Goal: Answer question/provide support

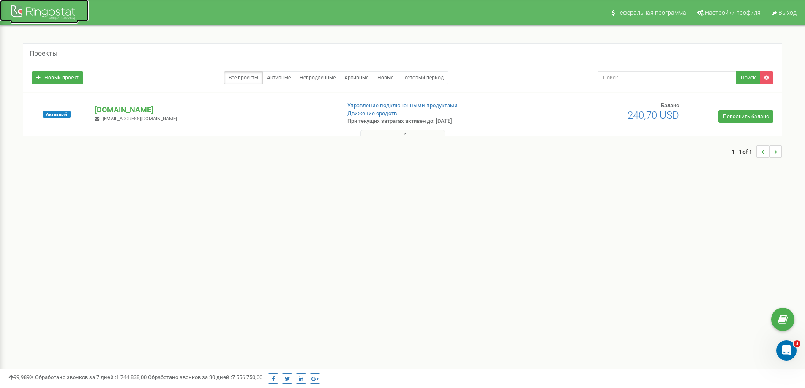
click at [42, 10] on div at bounding box center [45, 13] width 68 height 20
click at [144, 110] on p "[DOMAIN_NAME]" at bounding box center [214, 109] width 239 height 11
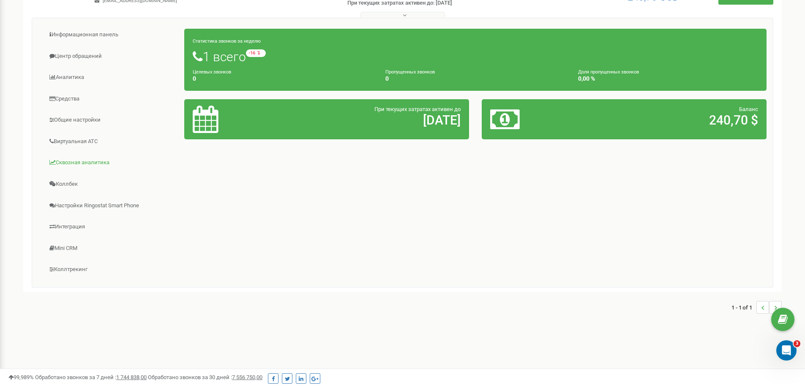
scroll to position [119, 0]
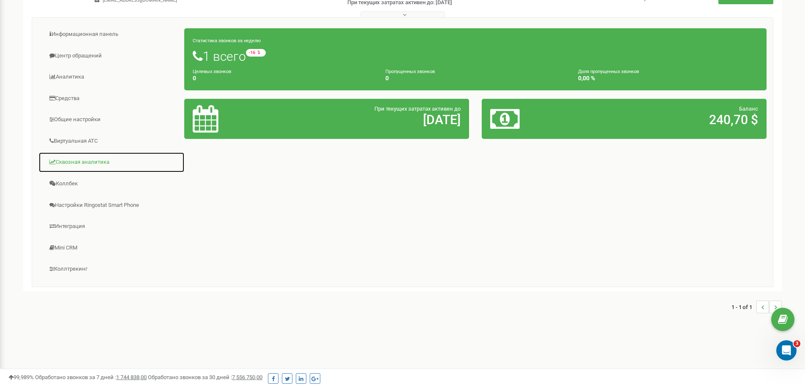
click at [102, 164] on link "Сквозная аналитика" at bounding box center [111, 162] width 146 height 21
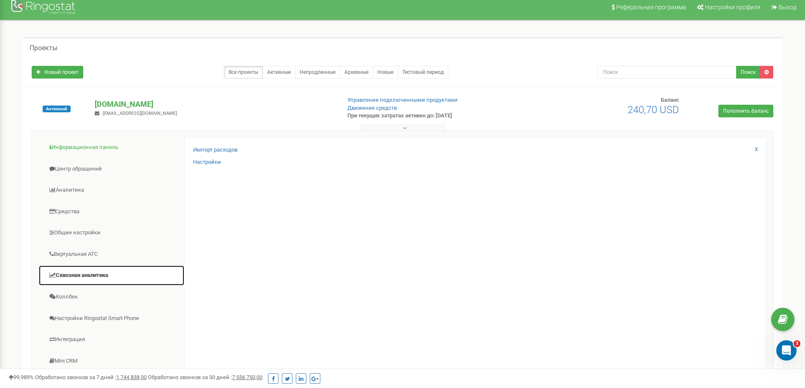
scroll to position [0, 0]
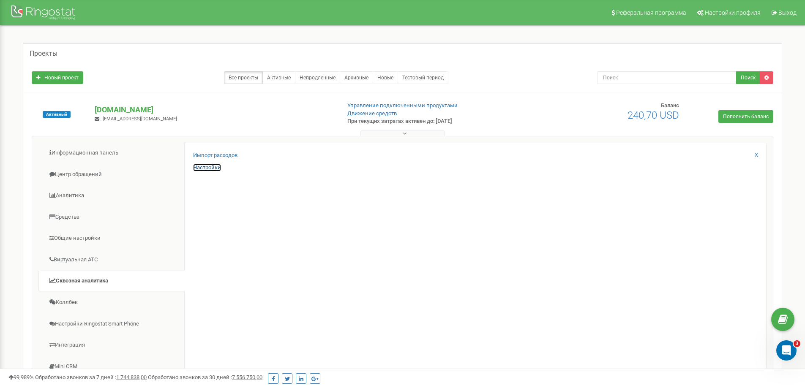
click at [215, 170] on link "Настройки" at bounding box center [207, 168] width 28 height 8
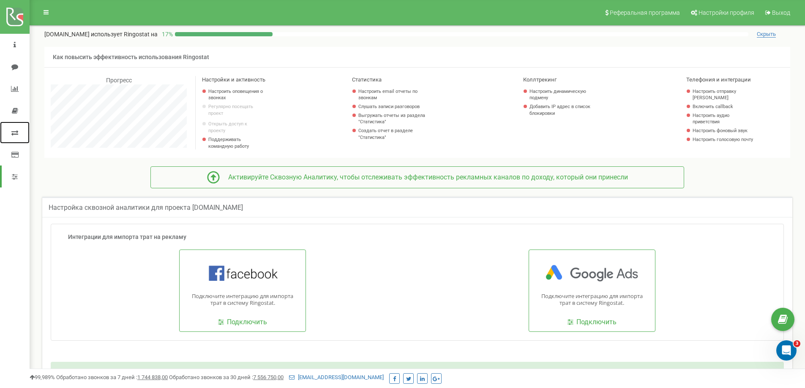
click at [15, 129] on icon at bounding box center [14, 132] width 7 height 7
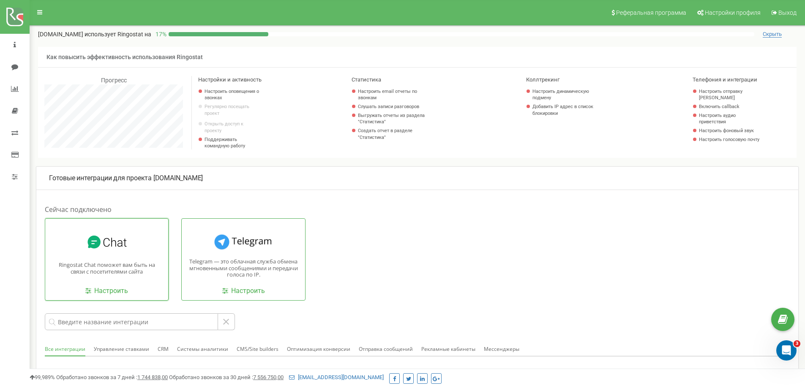
click at [159, 261] on div "Ringostat Chat поможет вам быть на связи с посетителями сайта Настроить" at bounding box center [107, 259] width 124 height 82
click at [111, 294] on link "Настроить" at bounding box center [106, 291] width 43 height 10
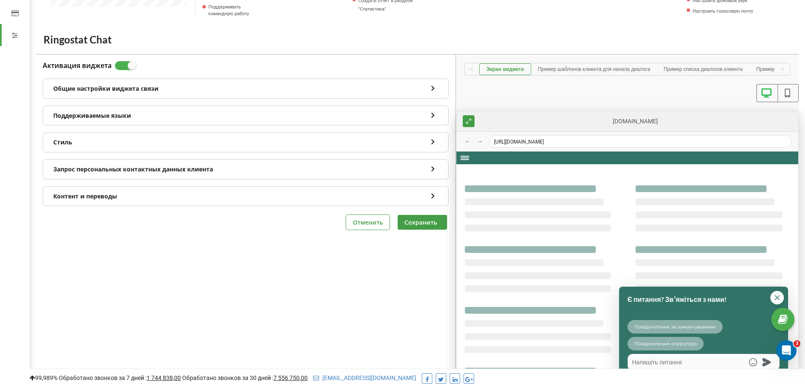
scroll to position [140, 0]
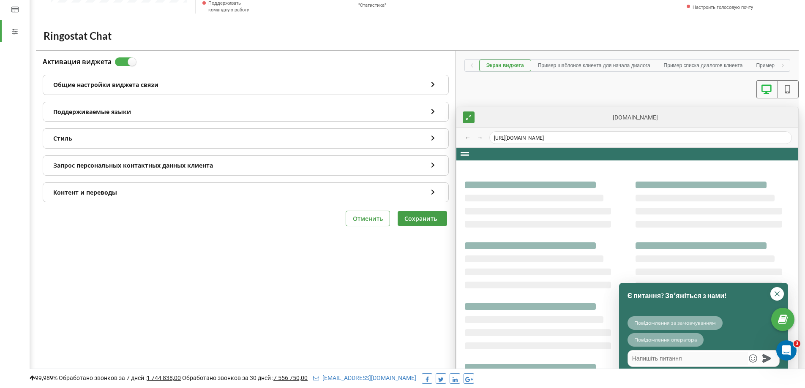
type textarea "x"
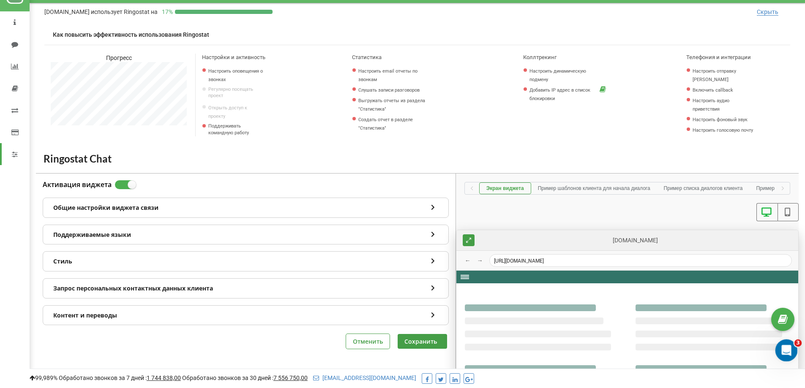
scroll to position [42, 0]
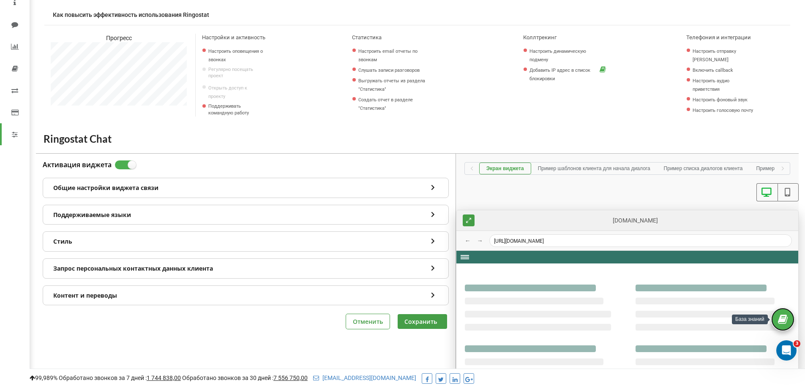
click at [781, 321] on icon at bounding box center [783, 319] width 10 height 13
click at [786, 350] on icon "Відкрити програму для спілкування Intercom" at bounding box center [785, 350] width 14 height 14
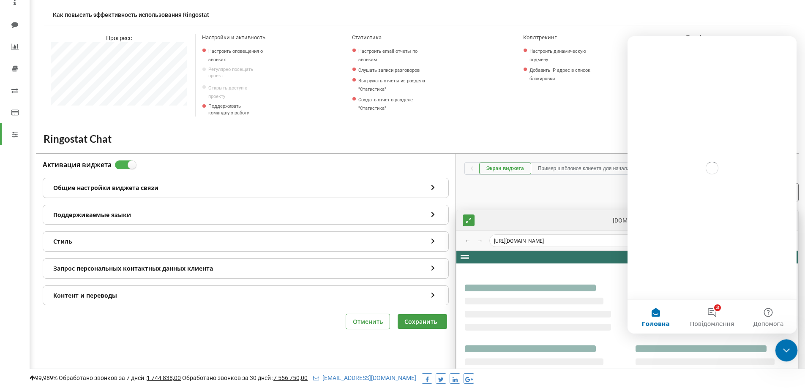
scroll to position [0, 0]
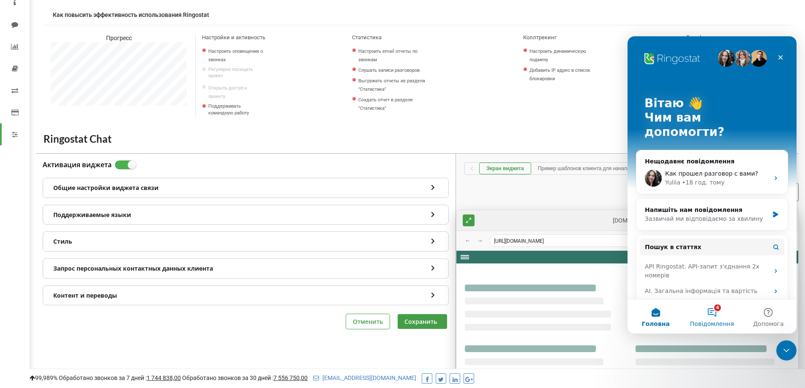
click at [710, 315] on button "4 Повідомлення" at bounding box center [711, 317] width 56 height 34
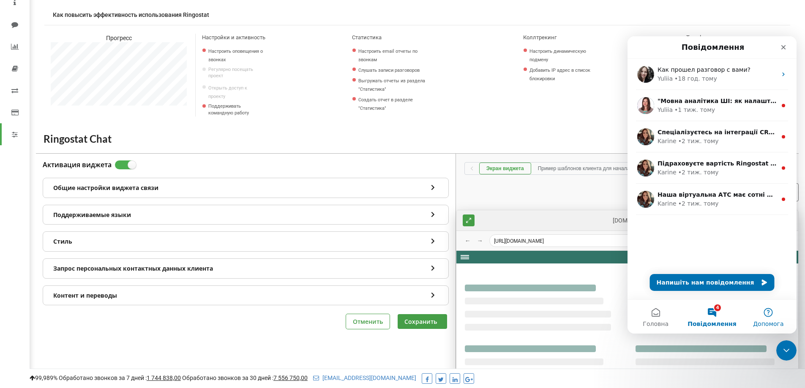
click at [767, 322] on span "Допомога" at bounding box center [768, 324] width 30 height 6
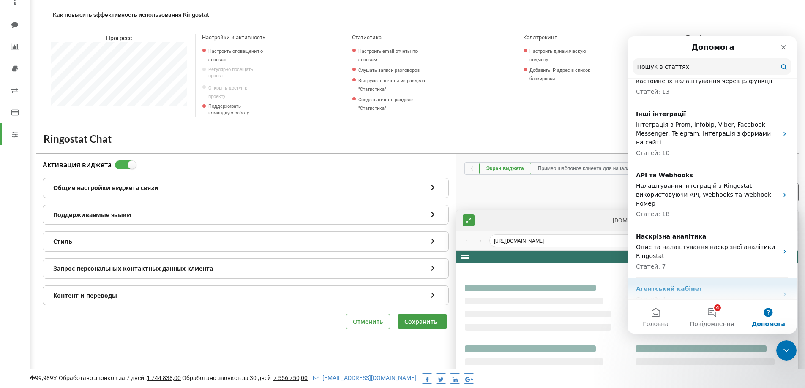
scroll to position [672, 0]
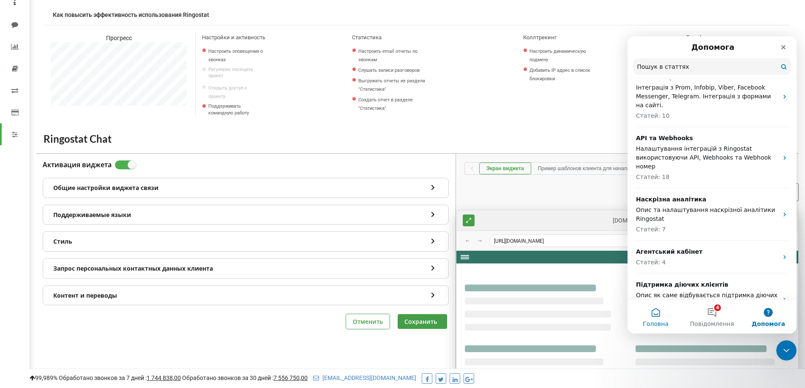
click at [657, 321] on span "Головна" at bounding box center [655, 324] width 26 height 6
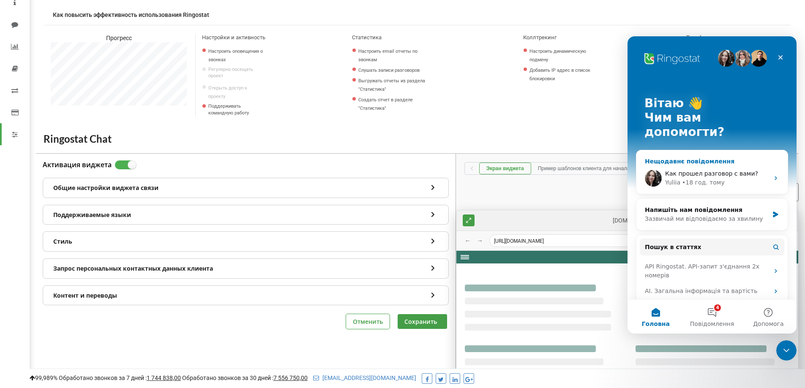
click at [756, 169] on div "Как прошел разговор с вами?" at bounding box center [717, 173] width 104 height 9
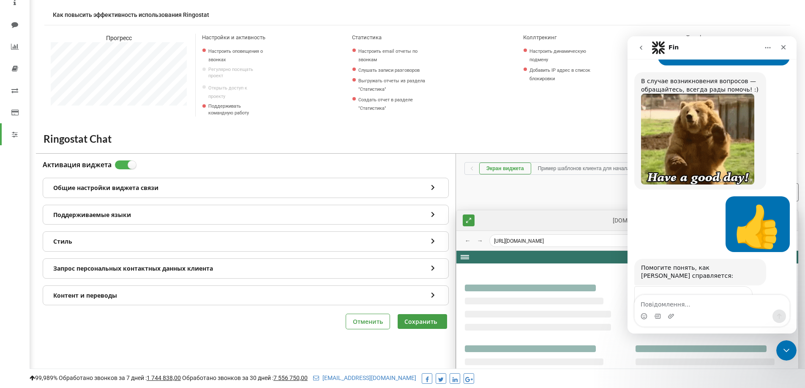
click at [735, 310] on span "Чудово" at bounding box center [732, 317] width 15 height 15
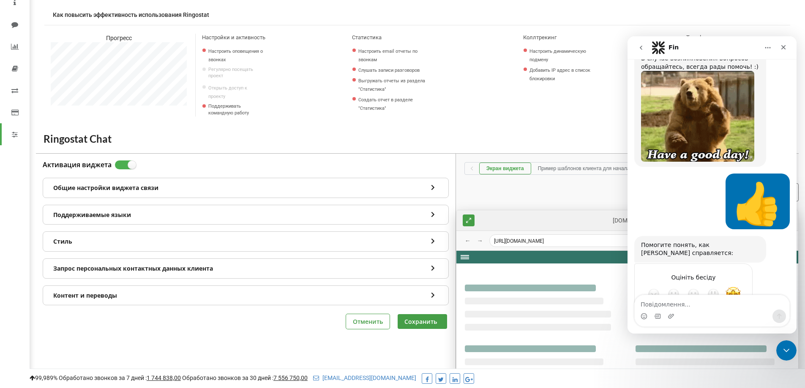
click at [640, 46] on icon "go back" at bounding box center [640, 47] width 7 height 7
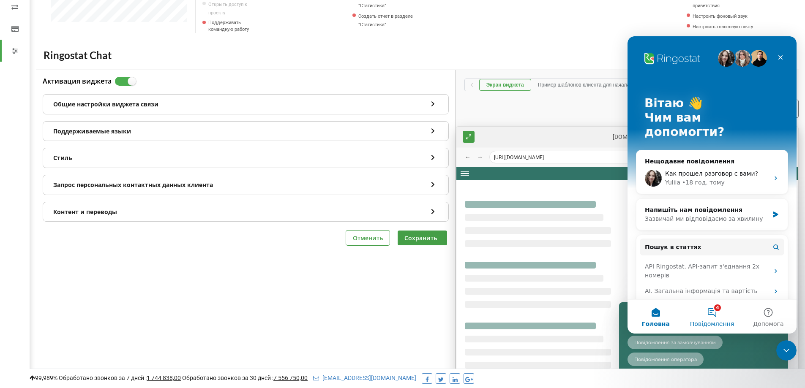
scroll to position [127, 0]
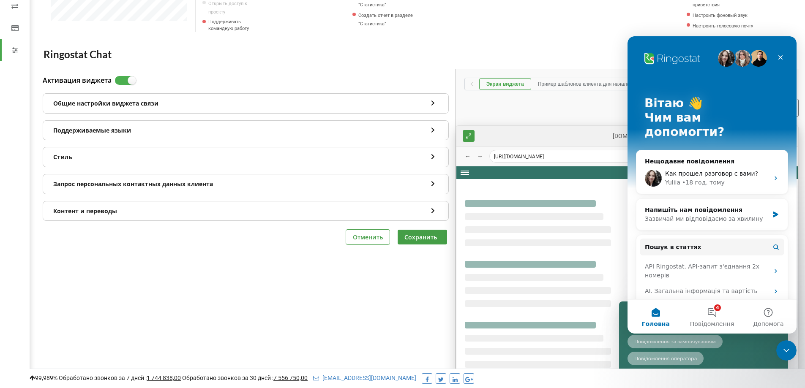
click at [550, 362] on div "Є питання? Звʼяжіться з нами! Повідомлення за замовчуванням Повідомлення операт…" at bounding box center [627, 309] width 342 height 286
click at [783, 57] on icon "Закрити" at bounding box center [780, 57] width 7 height 7
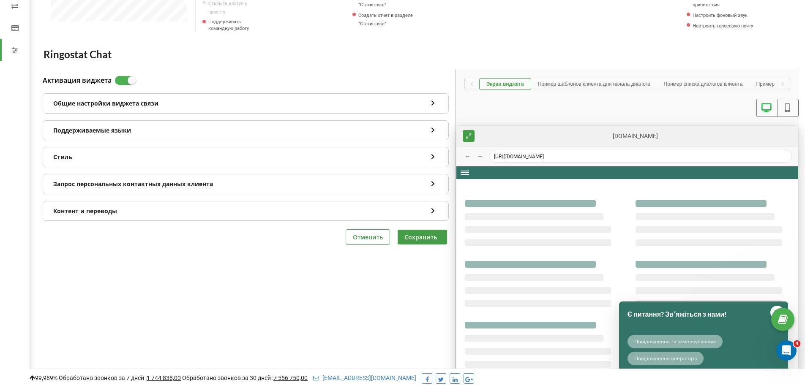
scroll to position [0, 0]
click at [780, 316] on icon at bounding box center [783, 319] width 10 height 13
click at [783, 350] on icon "Відкрити програму для спілкування Intercom" at bounding box center [785, 349] width 6 height 7
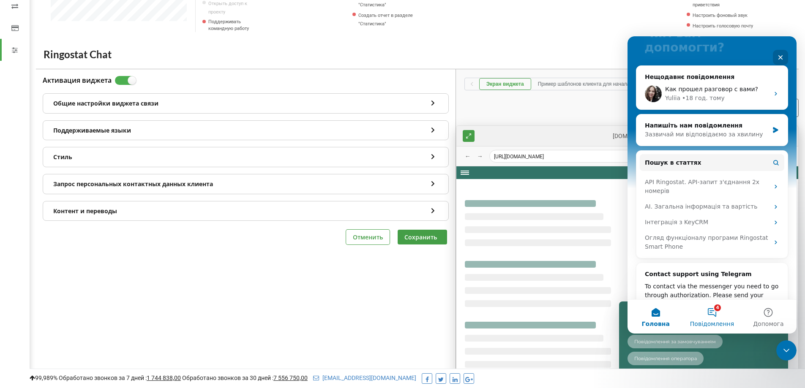
click at [717, 314] on button "4 Повідомлення" at bounding box center [711, 317] width 56 height 34
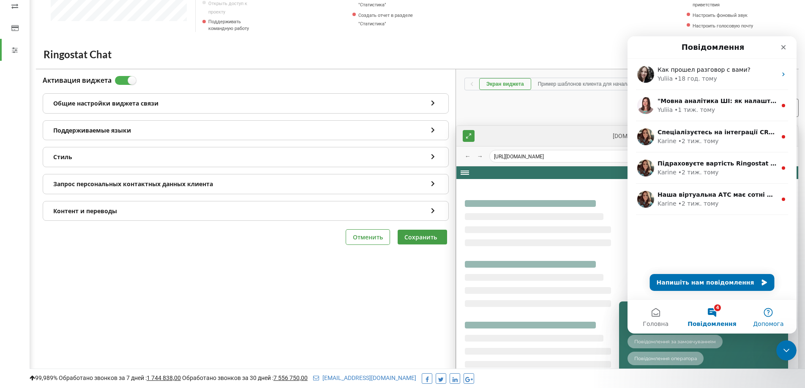
click at [765, 313] on button "Допомога" at bounding box center [768, 317] width 56 height 34
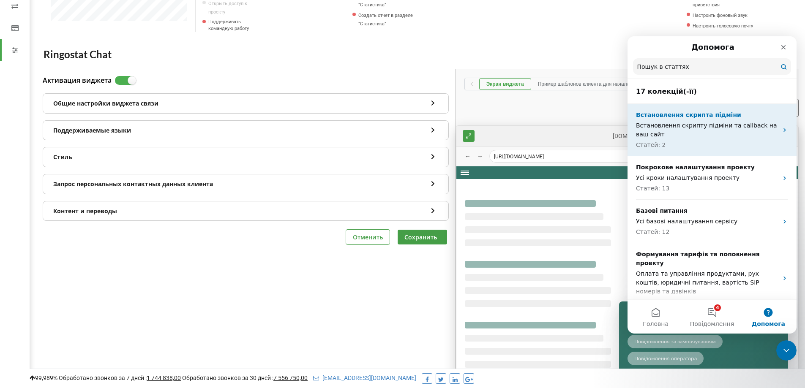
click at [685, 134] on p "Встановлення скрипту підміни та callback на ваш сайт" at bounding box center [707, 130] width 142 height 18
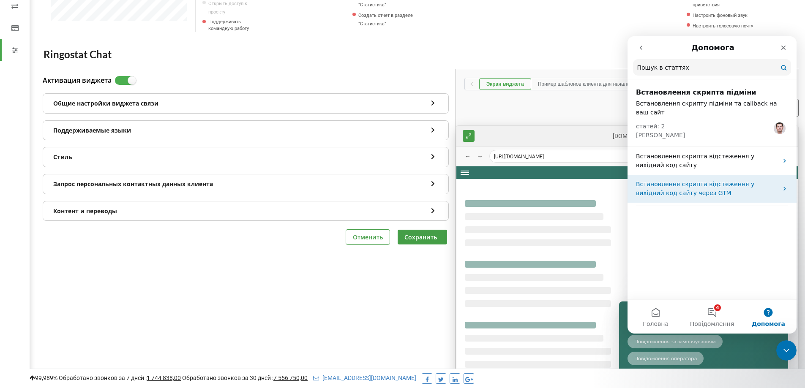
click at [694, 185] on p "Встановлення скрипта відстеження у вихідний код сайту через GTM" at bounding box center [707, 189] width 142 height 18
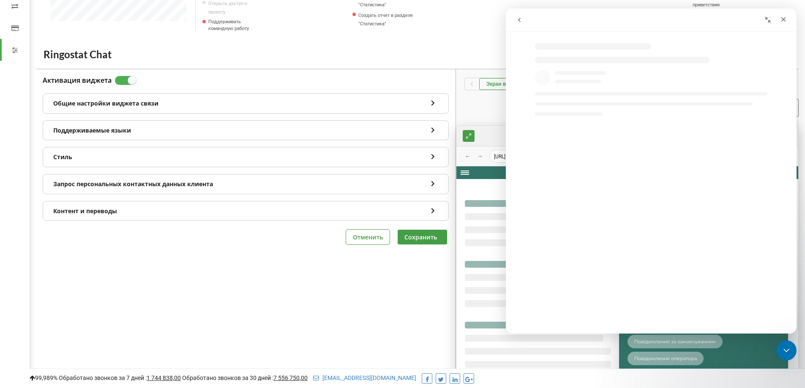
select select "uk"
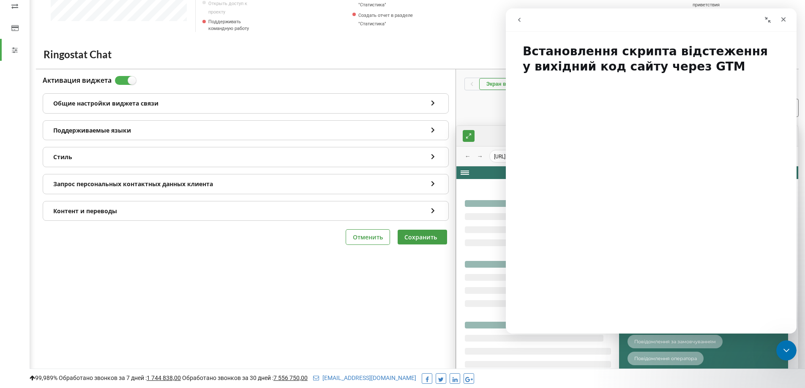
click at [518, 23] on icon "go back" at bounding box center [519, 19] width 7 height 7
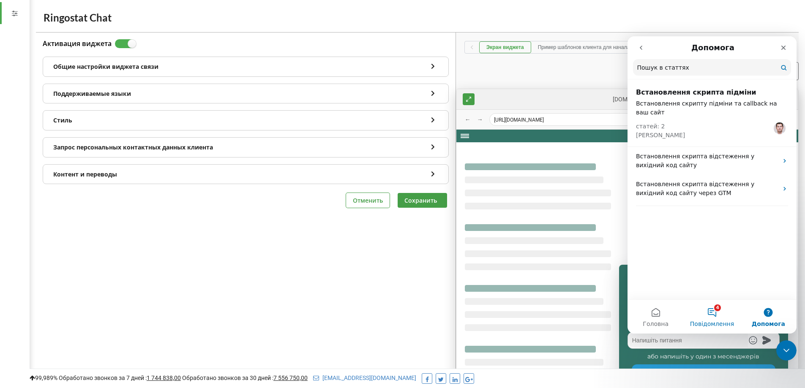
type textarea "x"
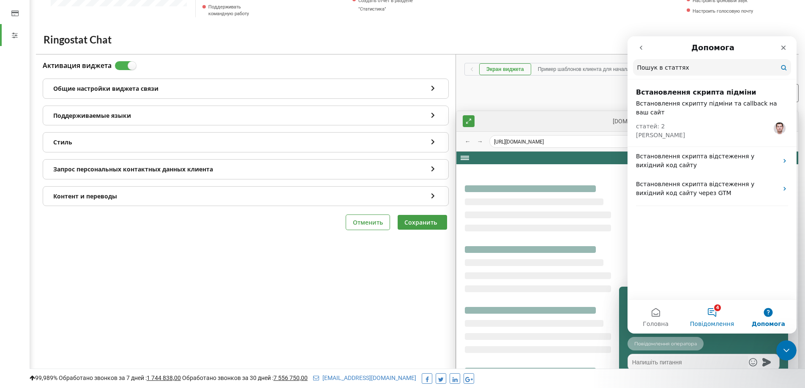
scroll to position [153, 0]
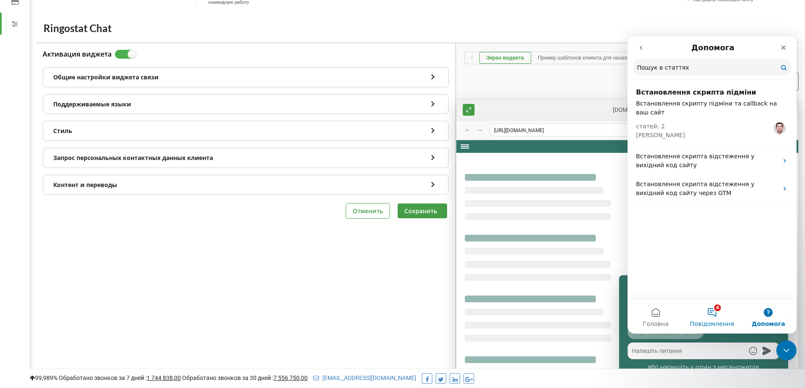
click at [718, 318] on button "4 Повідомлення" at bounding box center [711, 317] width 56 height 34
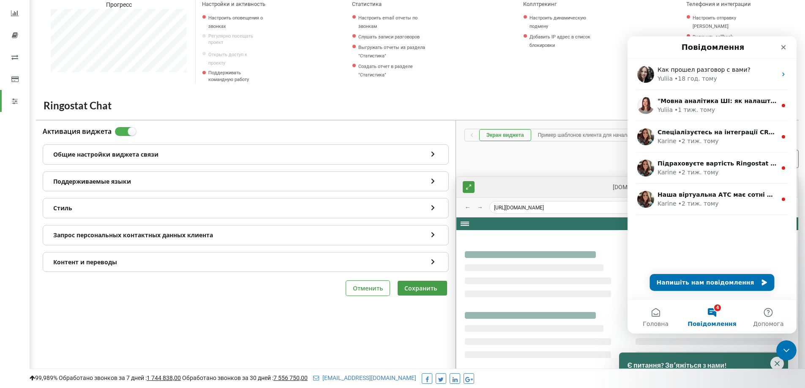
scroll to position [0, 0]
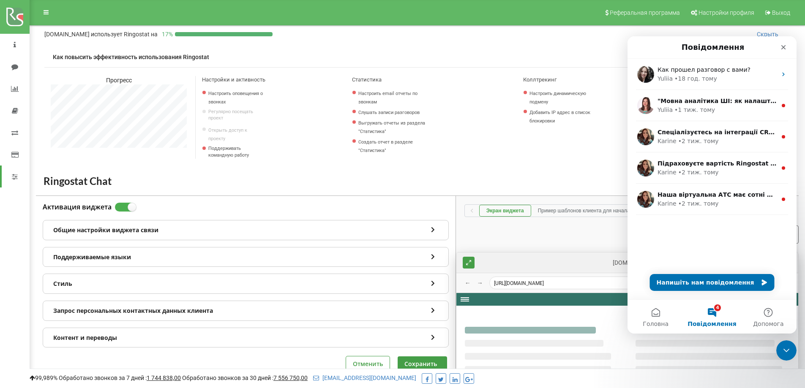
click at [180, 188] on h2 "Ringostat Chat" at bounding box center [417, 181] width 747 height 13
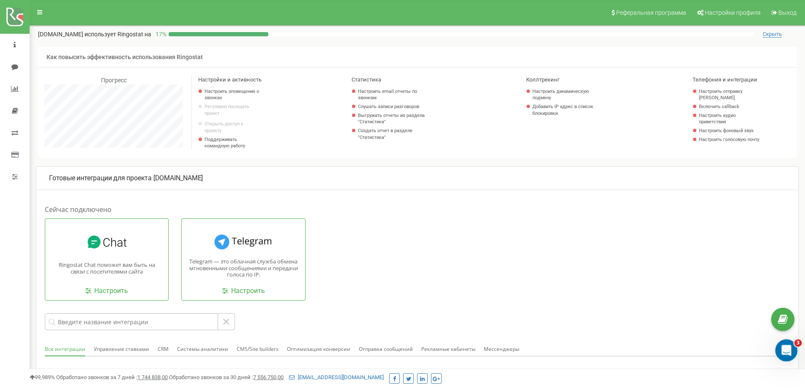
click at [782, 351] on icon "Відкрити програму для спілкування Intercom" at bounding box center [785, 350] width 14 height 14
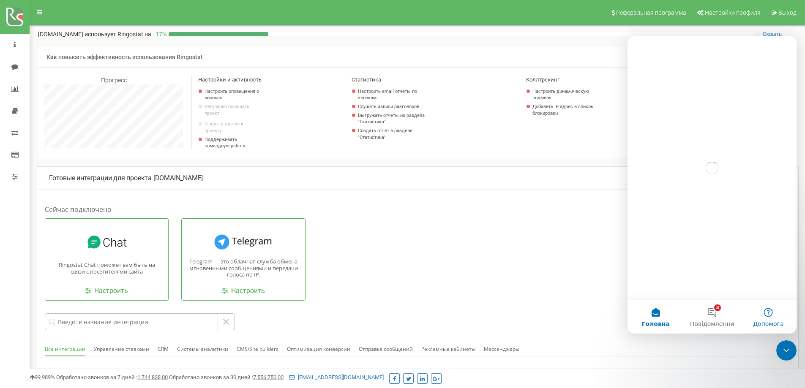
click at [759, 321] on span "Допомога" at bounding box center [768, 324] width 30 height 6
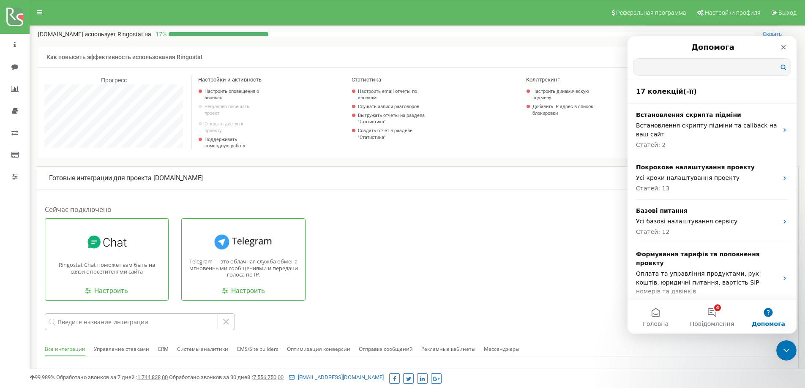
click at [671, 67] on input "Пошук в статтях" at bounding box center [711, 67] width 157 height 16
type input "c"
type input "мкрипт мессенджері"
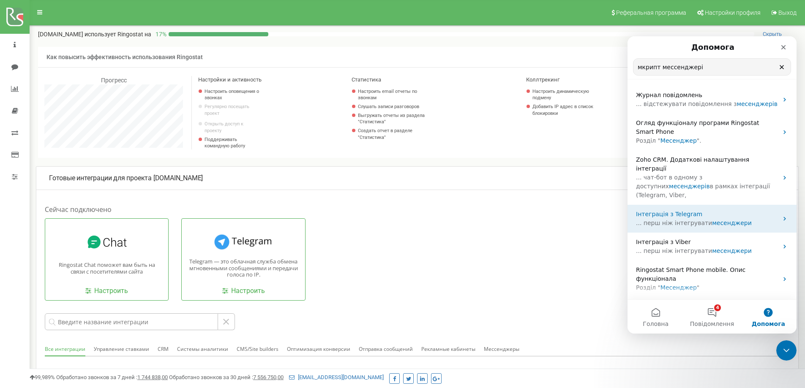
click at [661, 211] on span "Інтеграція з Telegram" at bounding box center [669, 214] width 66 height 7
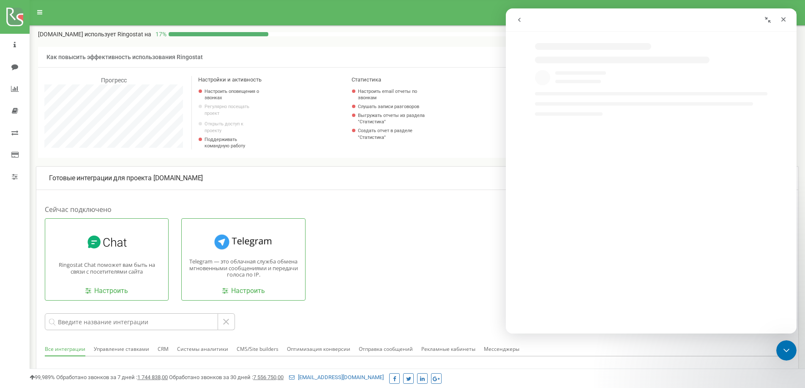
select select "uk"
click at [518, 17] on icon "go back" at bounding box center [519, 19] width 7 height 7
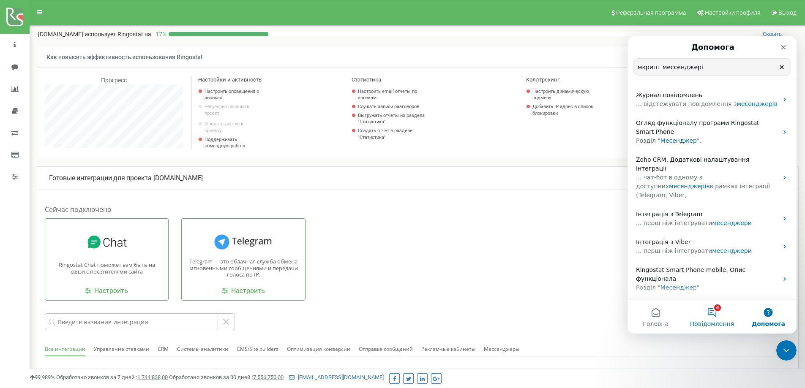
click at [715, 317] on button "4 Повідомлення" at bounding box center [711, 317] width 56 height 34
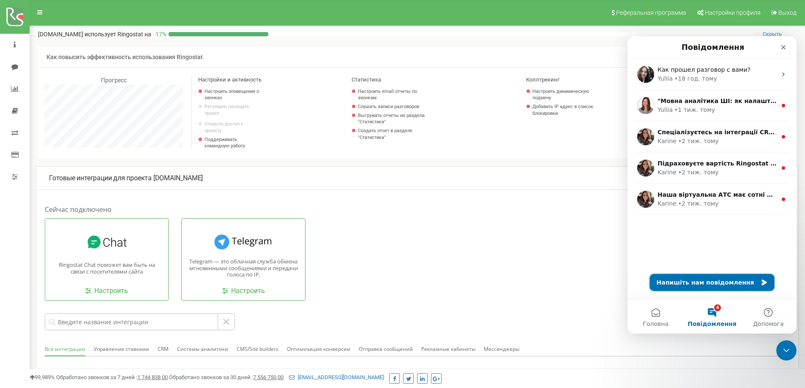
click at [709, 286] on button "Напишіть нам повідомлення" at bounding box center [712, 282] width 125 height 17
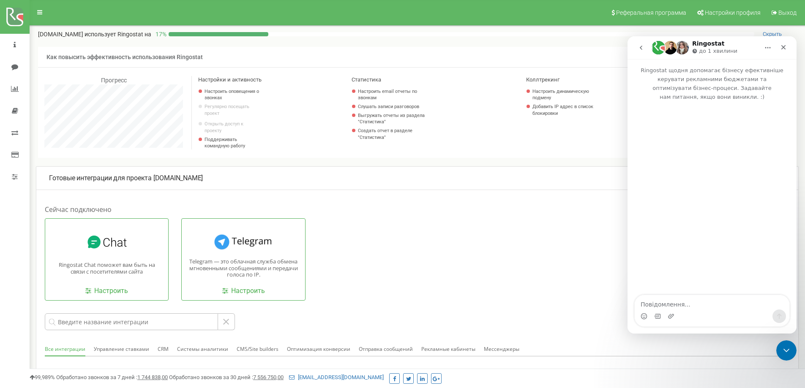
click at [700, 308] on textarea "Повідомлення..." at bounding box center [711, 302] width 155 height 14
type textarea "Добрый день,где найти скрипт,чтобы вставить на свой сайт?(сейчас подключен чат …"
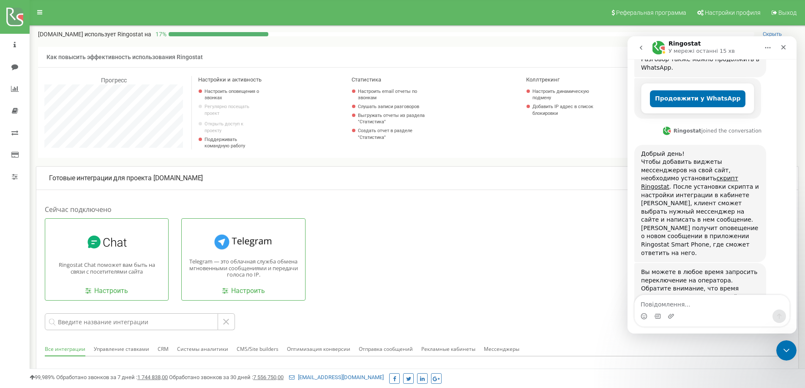
scroll to position [171, 0]
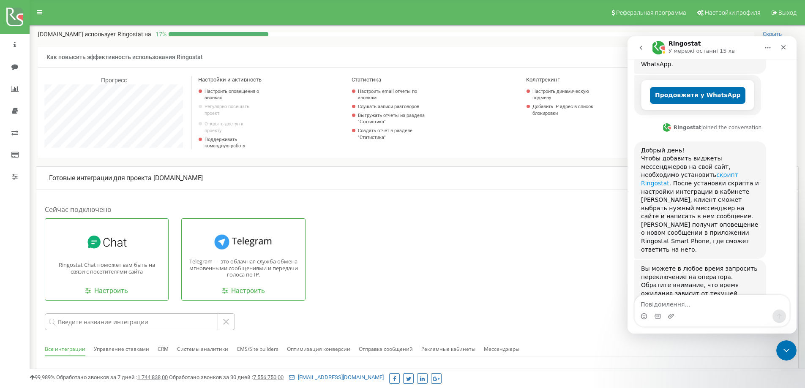
click at [669, 171] on link "скрипт Ringostat" at bounding box center [689, 178] width 97 height 15
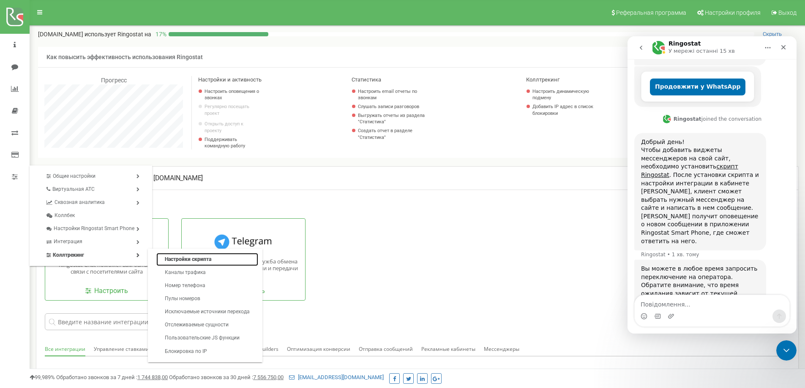
click at [183, 264] on link "Настройки скрипта" at bounding box center [207, 259] width 102 height 13
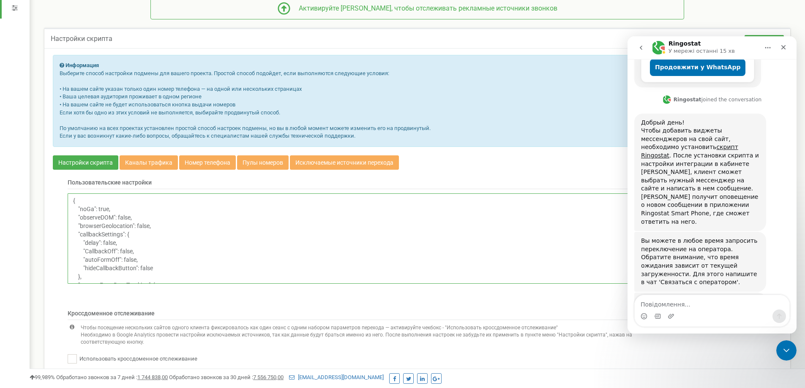
scroll to position [228, 0]
drag, startPoint x: 71, startPoint y: 204, endPoint x: 164, endPoint y: 297, distance: 132.3
click at [164, 297] on div "Пользовательские настройки" at bounding box center [355, 239] width 618 height 122
click at [55, 293] on div "Пользовательские настройки" at bounding box center [355, 239] width 618 height 122
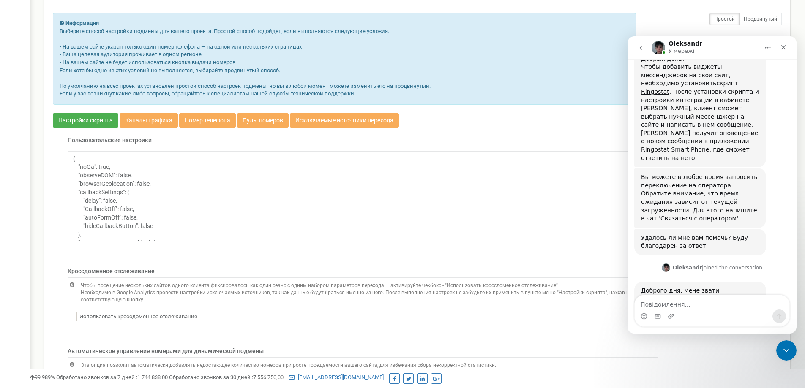
scroll to position [263, 0]
click at [19, 245] on nav "[DOMAIN_NAME] Проекты [DOMAIN_NAME] Дашборд Центр обращений Аналитика Mini CRM …" at bounding box center [15, 192] width 30 height 806
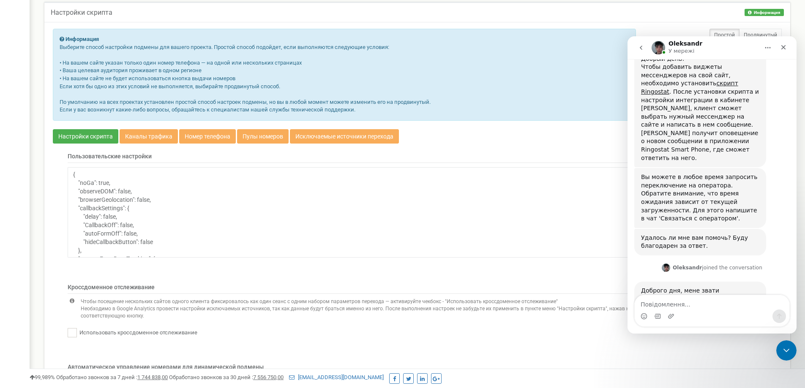
scroll to position [0, 0]
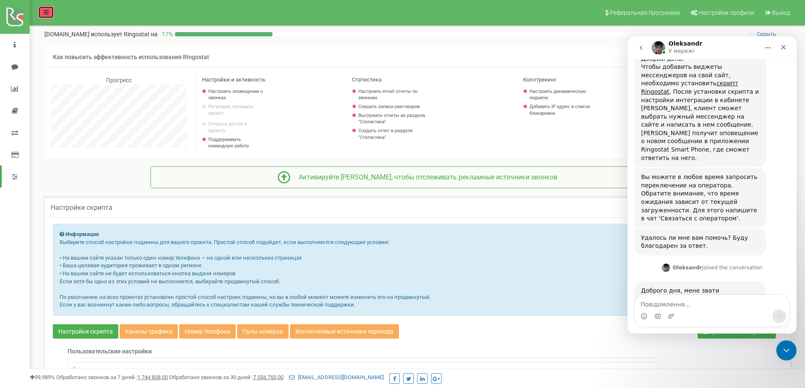
click at [47, 11] on icon at bounding box center [46, 12] width 5 height 6
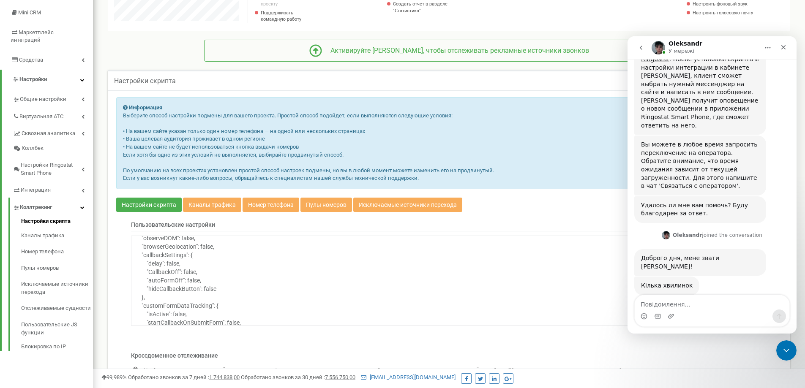
scroll to position [42, 0]
click at [373, 299] on textarea "{ "noGa": true, "observeDOM": false, "browserGeolocation": false, "callbackSett…" at bounding box center [400, 281] width 538 height 90
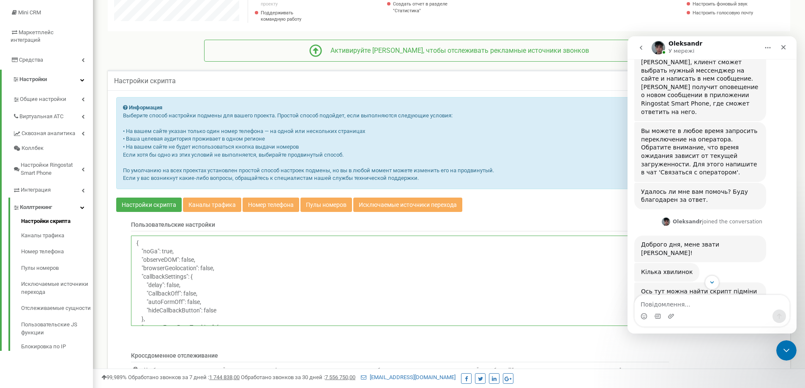
scroll to position [336, 0]
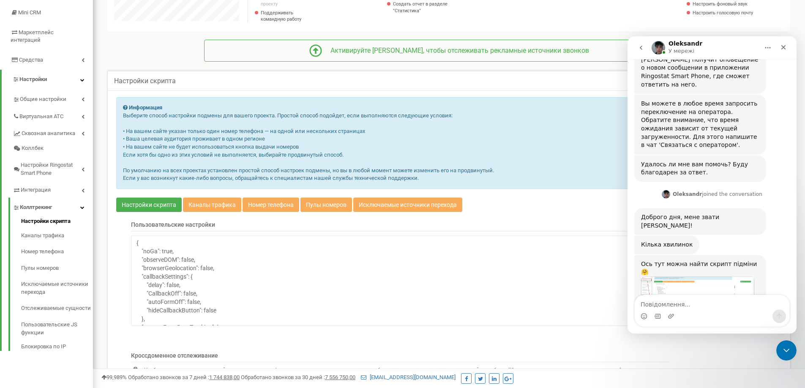
click at [675, 277] on img "Oleksandr каже…" at bounding box center [697, 304] width 113 height 54
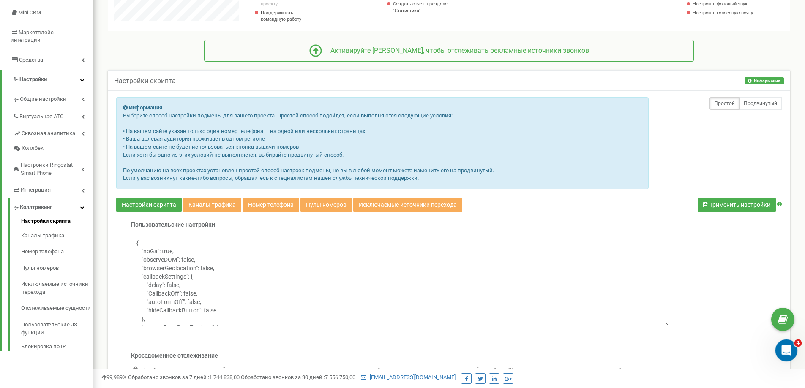
click at [791, 351] on div "Відкрити програму для спілкування Intercom" at bounding box center [785, 349] width 28 height 28
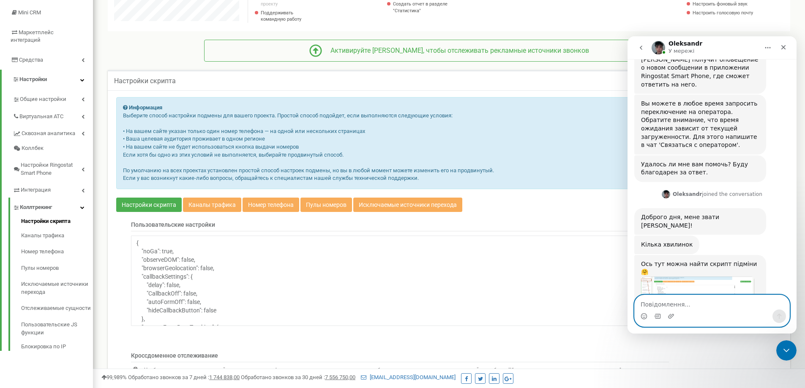
click at [695, 303] on textarea "Повідомлення..." at bounding box center [711, 302] width 155 height 14
type textarea "Да информация помогла, сразу нашли,спасибо"
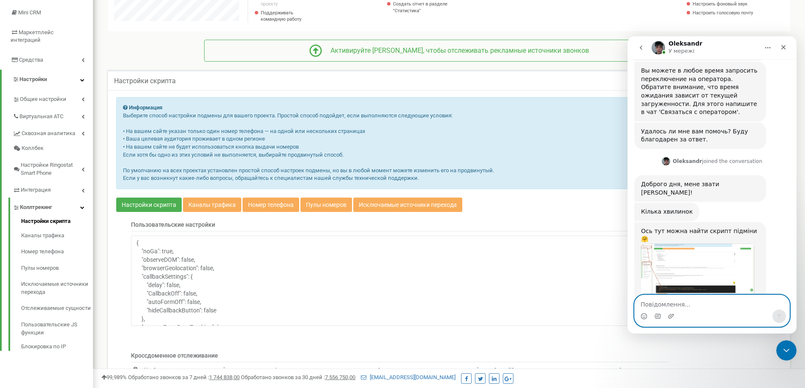
scroll to position [370, 0]
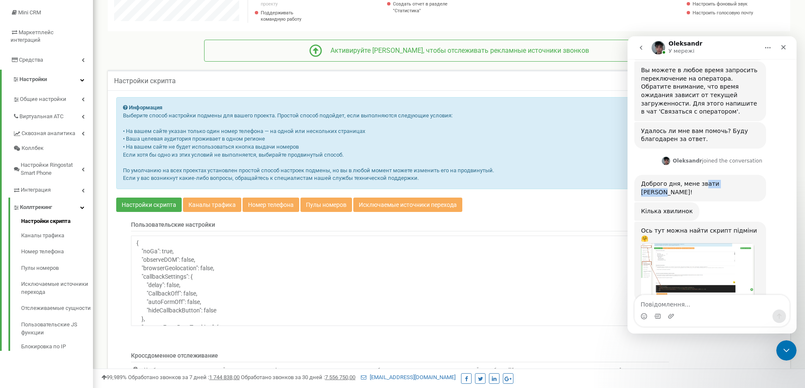
drag, startPoint x: 702, startPoint y: 146, endPoint x: 732, endPoint y: 143, distance: 30.6
click at [732, 175] on div "Доброго дня, мене звати [PERSON_NAME]! [PERSON_NAME] • 5 хв. тому" at bounding box center [700, 188] width 132 height 27
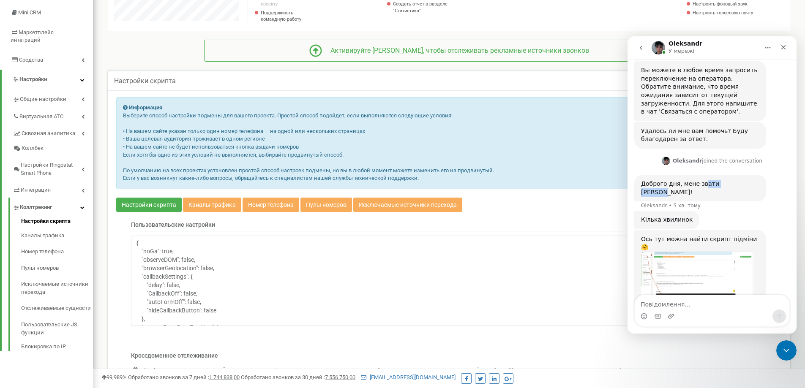
scroll to position [378, 0]
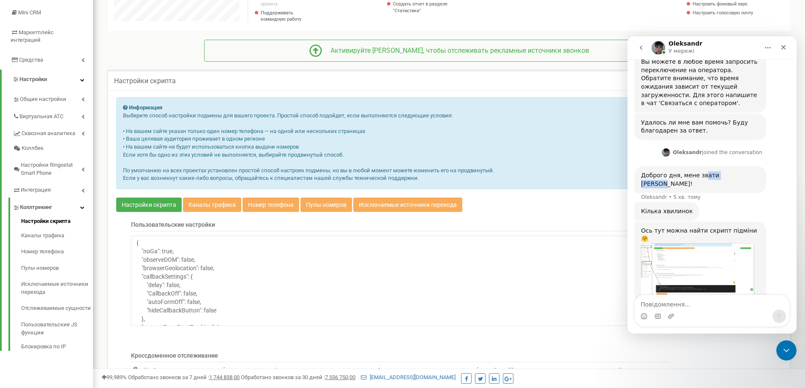
click at [696, 243] on img "Oleksandr каже…" at bounding box center [697, 270] width 113 height 54
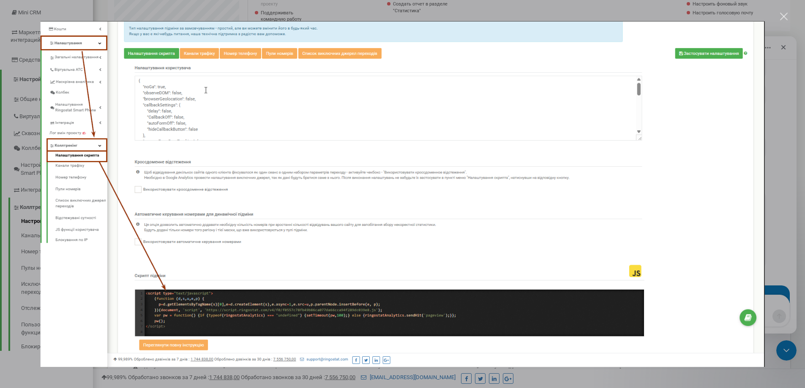
scroll to position [411, 0]
click at [26, 211] on div "Месенджер Intercom" at bounding box center [402, 194] width 805 height 388
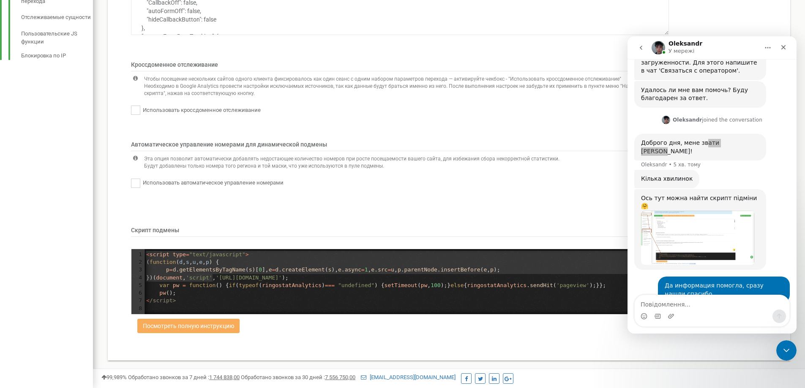
scroll to position [444, 0]
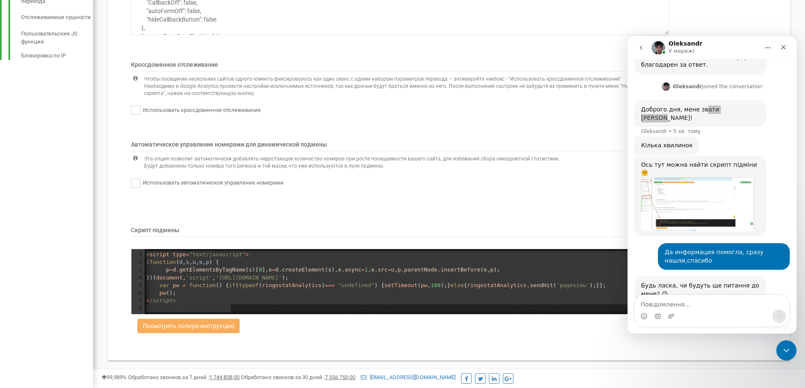
type textarea "<script type="text/javascript"> (function (d,s,u,e,p) { p=d.getElementsByTagNam…"
drag, startPoint x: 147, startPoint y: 253, endPoint x: 206, endPoint y: 301, distance: 76.0
click at [206, 301] on div "1 < script type = "text/javascript" > 2 ( function ( d , s , u , e , p ) { 3 p …" at bounding box center [407, 282] width 527 height 62
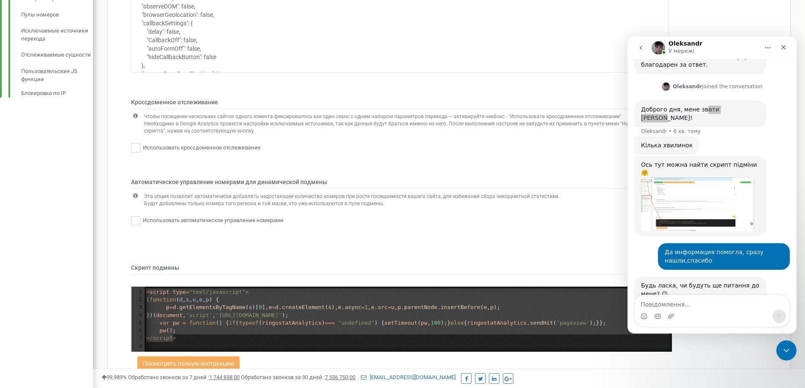
scroll to position [411, 0]
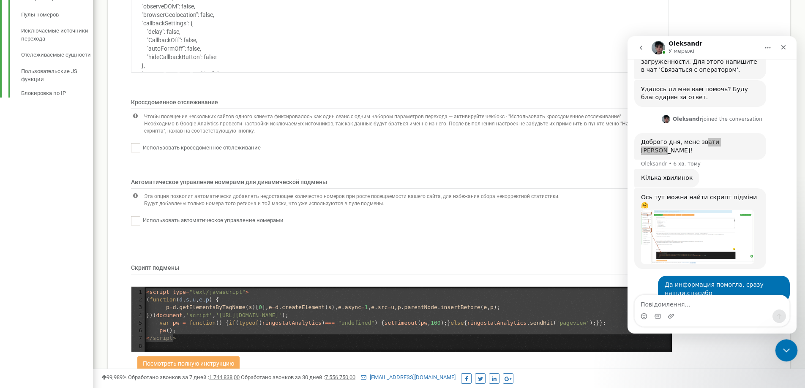
click at [788, 349] on icon "Закрити програму для спілкування Intercom" at bounding box center [785, 349] width 10 height 10
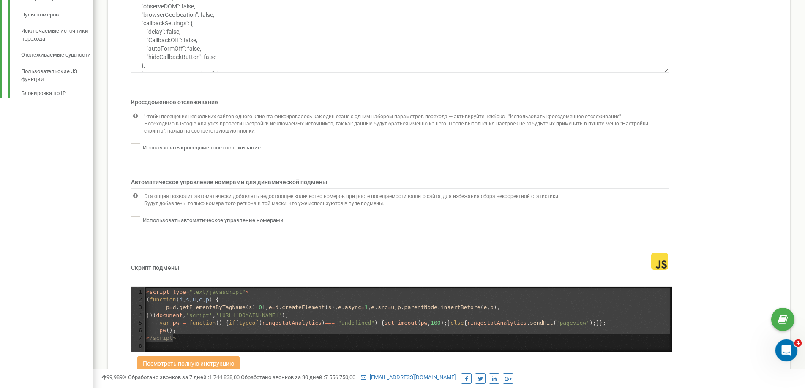
click at [786, 343] on div "Відкрити програму для спілкування Intercom" at bounding box center [785, 349] width 28 height 28
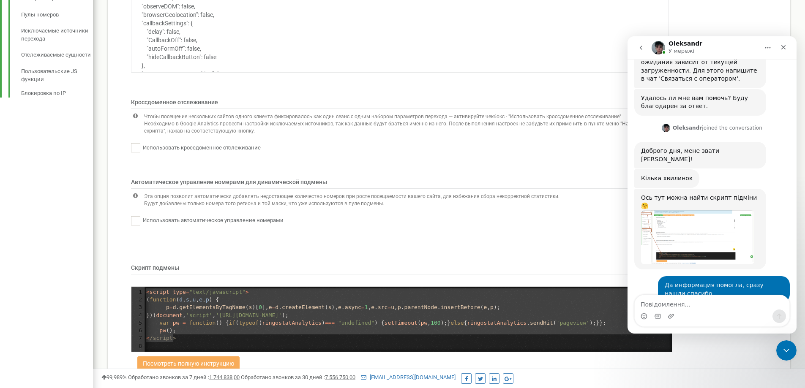
scroll to position [403, 0]
type textarea "поки ні,дякую"
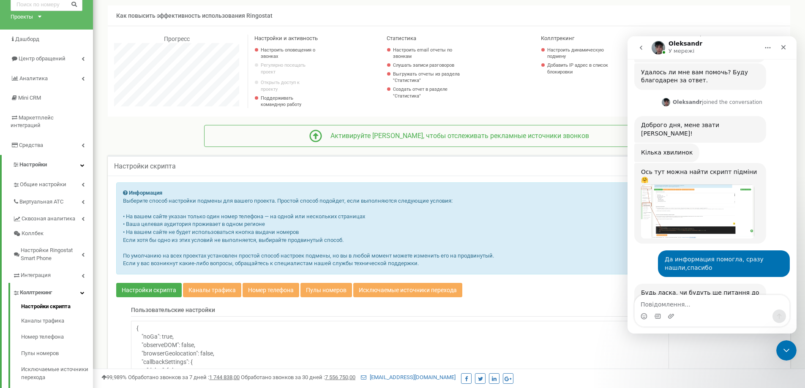
scroll to position [0, 0]
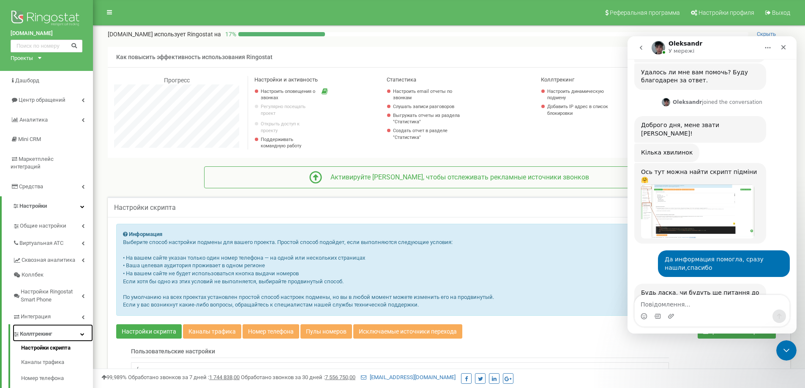
click at [74, 324] on link "Коллтрекинг" at bounding box center [53, 332] width 80 height 17
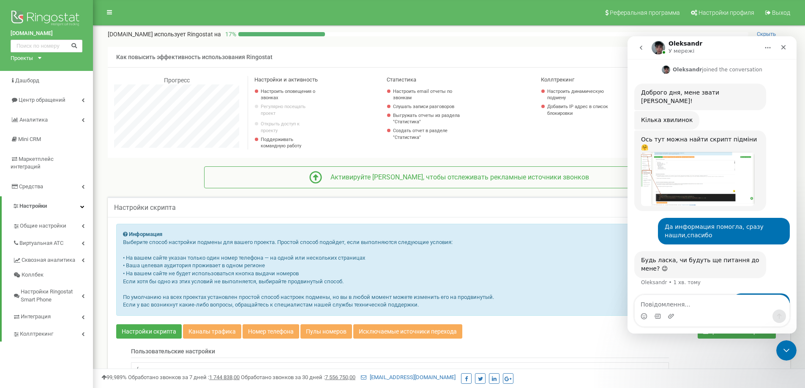
drag, startPoint x: 753, startPoint y: 235, endPoint x: 640, endPoint y: 203, distance: 118.1
click at [640, 251] on div "Будь ласка, чи будуть ще питання до мене? 😉 [PERSON_NAME] • 1 хв. тому" at bounding box center [711, 272] width 155 height 42
drag, startPoint x: 640, startPoint y: 203, endPoint x: 764, endPoint y: 199, distance: 124.2
click at [764, 251] on div "Будь ласка, чи будуть ще питання до мене? 😉 [PERSON_NAME] • 1 хв. тому" at bounding box center [700, 264] width 132 height 27
